Goal: Task Accomplishment & Management: Use online tool/utility

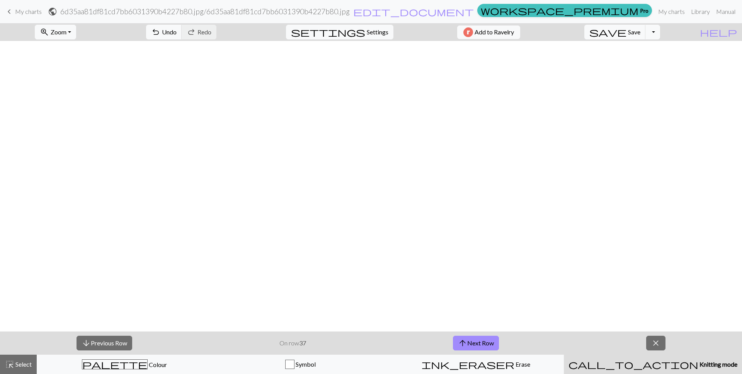
scroll to position [372, 0]
click at [481, 342] on button "arrow_upward Next Row" at bounding box center [476, 343] width 46 height 15
click at [490, 347] on button "arrow_upward Next Row" at bounding box center [476, 343] width 46 height 15
click at [482, 343] on button "arrow_upward Next Row" at bounding box center [476, 343] width 46 height 15
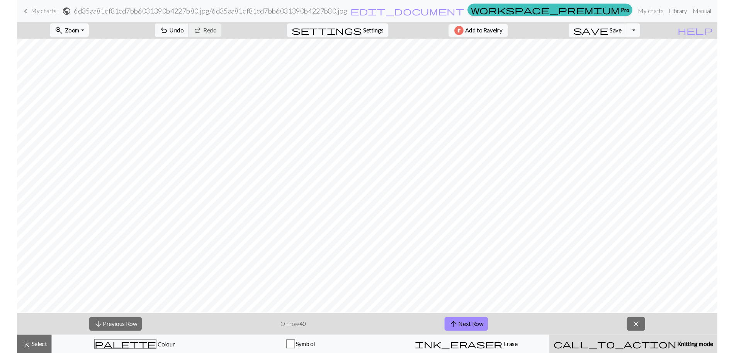
scroll to position [298, 0]
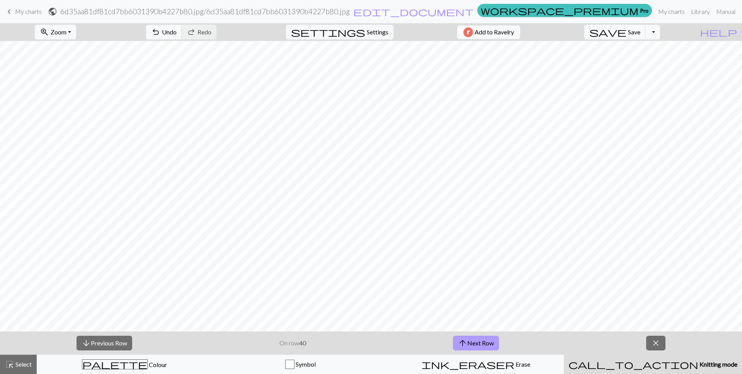
click at [487, 341] on button "arrow_upward Next Row" at bounding box center [476, 343] width 46 height 15
click at [493, 343] on button "arrow_upward Next Row" at bounding box center [476, 343] width 46 height 15
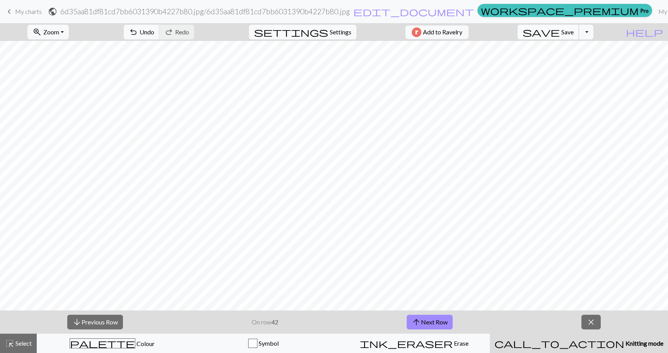
click at [574, 29] on span "Save" at bounding box center [567, 31] width 12 height 7
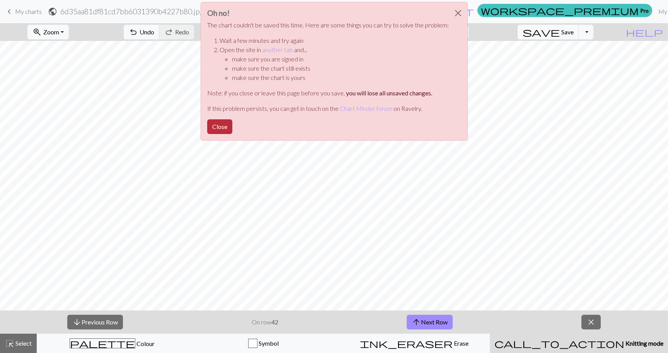
click at [220, 132] on button "Close" at bounding box center [219, 126] width 25 height 15
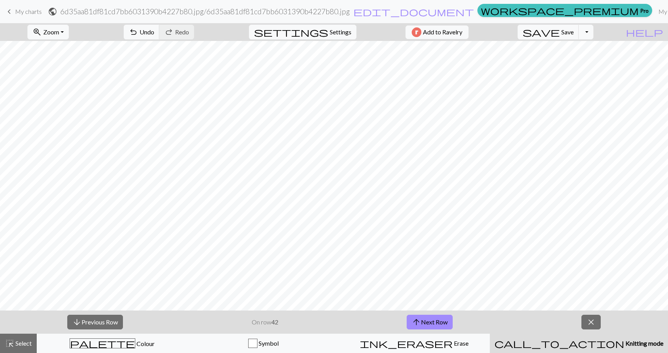
scroll to position [382, 0]
click at [579, 25] on button "save Save Save" at bounding box center [548, 32] width 61 height 15
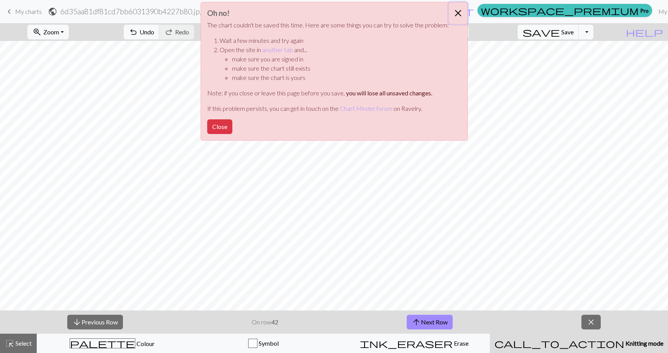
click at [456, 16] on button "Close" at bounding box center [458, 13] width 19 height 22
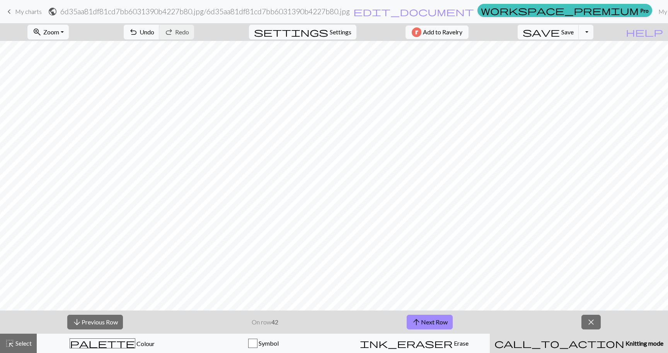
click at [579, 37] on button "save Save Save" at bounding box center [548, 32] width 61 height 15
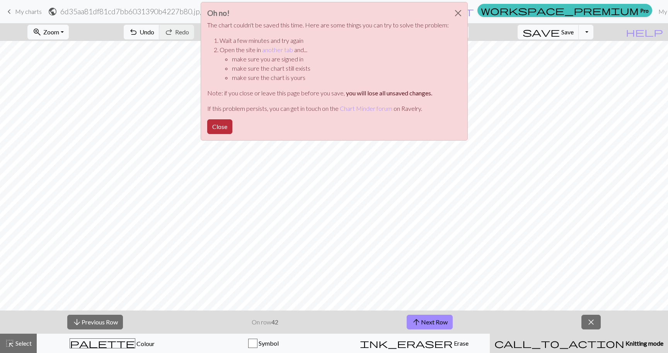
click at [224, 124] on button "Close" at bounding box center [219, 126] width 25 height 15
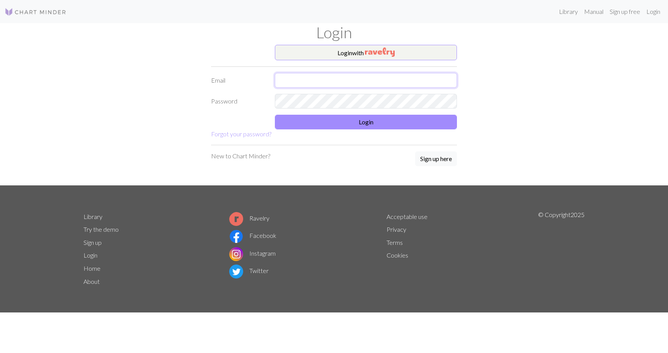
click at [359, 81] on input "text" at bounding box center [366, 80] width 182 height 15
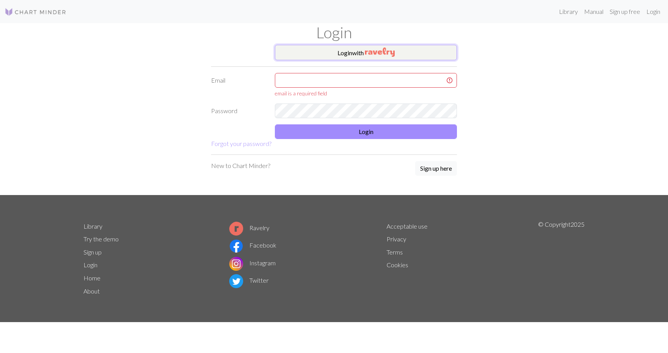
click at [358, 56] on button "Login with" at bounding box center [366, 52] width 182 height 15
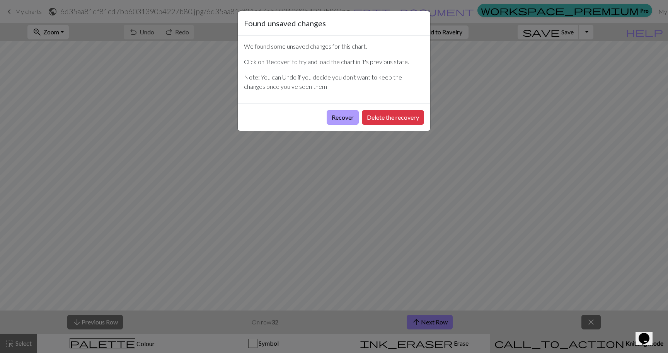
click at [339, 119] on button "Recover" at bounding box center [343, 117] width 32 height 15
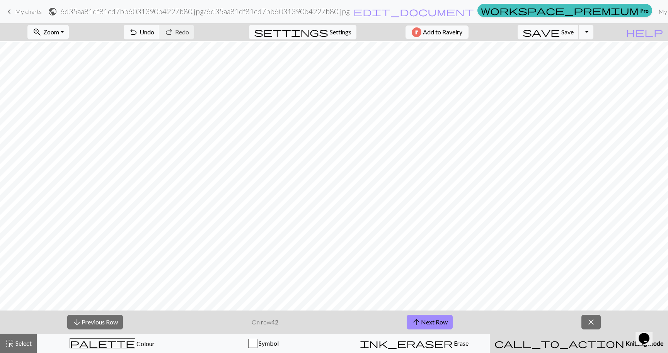
scroll to position [314, 0]
click at [576, 33] on button "save Save Save" at bounding box center [548, 32] width 61 height 15
